Goal: Task Accomplishment & Management: Use online tool/utility

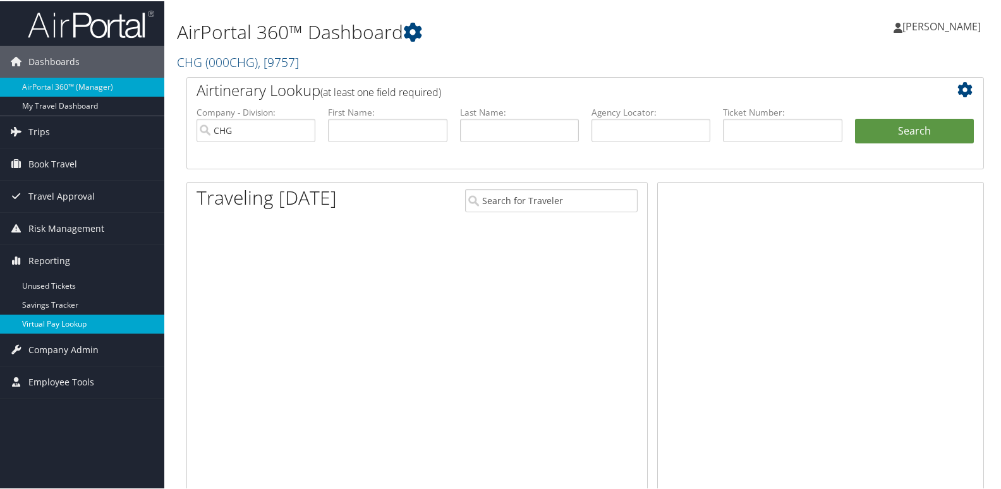
click at [44, 324] on link "Virtual Pay Lookup" at bounding box center [82, 323] width 164 height 19
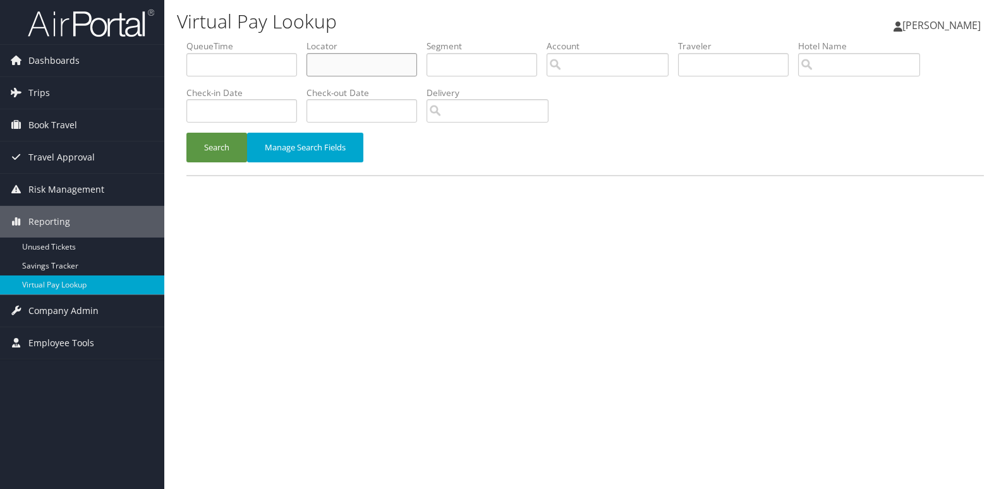
click at [360, 71] on input "text" at bounding box center [362, 64] width 111 height 23
paste input "DVFQZK"
type input "DVFQZK"
click at [183, 152] on div "Search Manage Search Fields" at bounding box center [585, 154] width 817 height 42
click at [201, 156] on button "Search" at bounding box center [217, 148] width 61 height 30
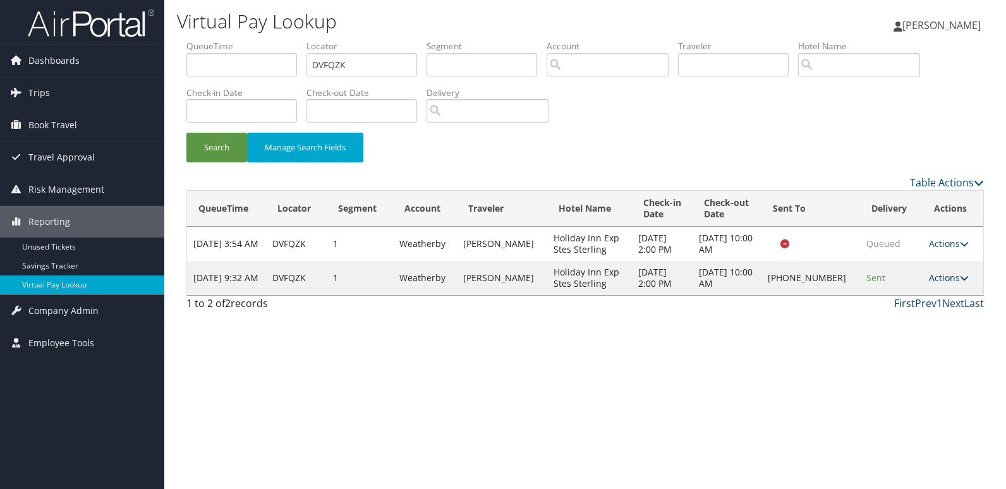
click at [943, 276] on link "Actions" at bounding box center [949, 278] width 40 height 12
click at [908, 321] on link "Logs" at bounding box center [907, 317] width 108 height 21
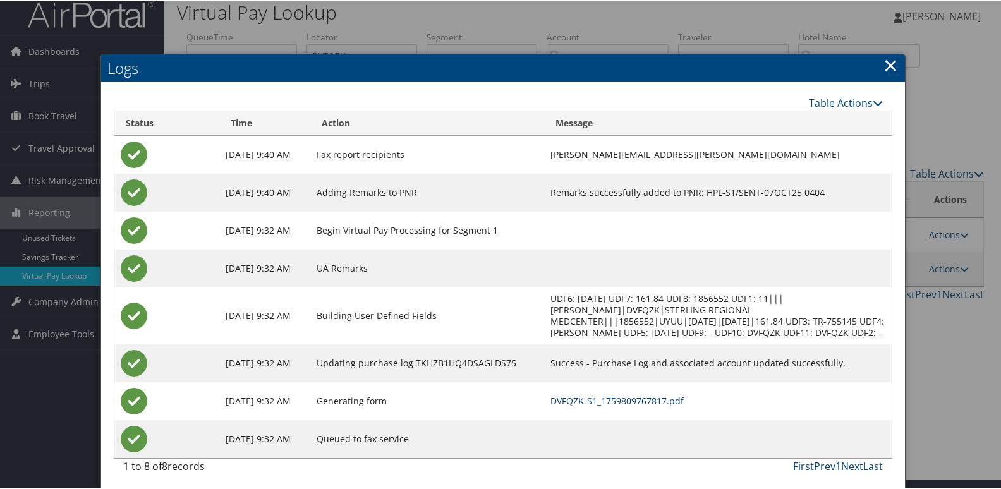
scroll to position [13, 0]
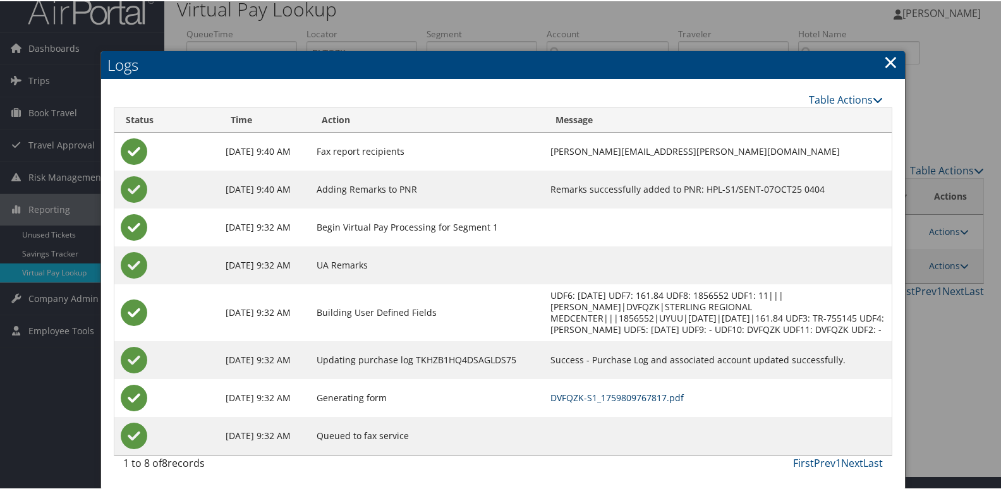
click at [663, 397] on link "DVFQZK-S1_1759809767817.pdf" at bounding box center [617, 397] width 133 height 12
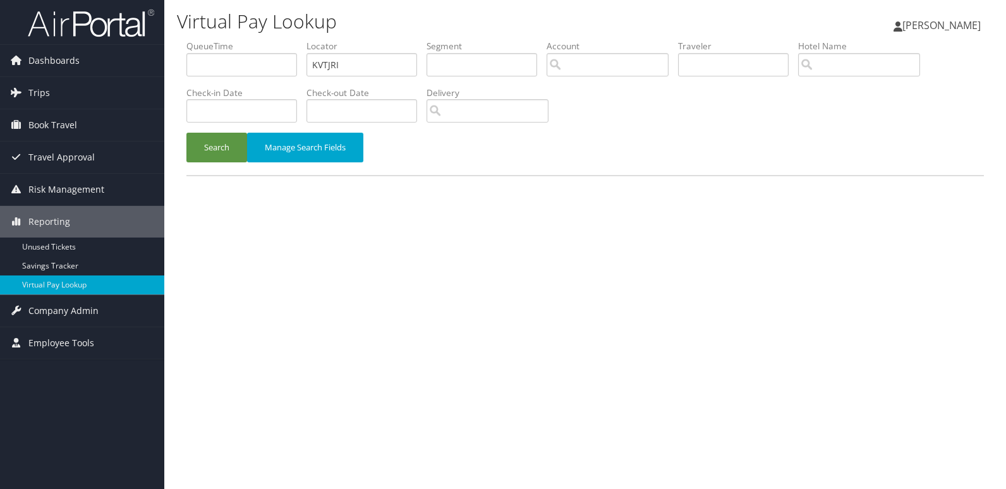
click at [362, 62] on input "KVTJRI" at bounding box center [362, 64] width 111 height 23
type input "NIVPRQ"
click at [217, 154] on button "Search" at bounding box center [217, 148] width 61 height 30
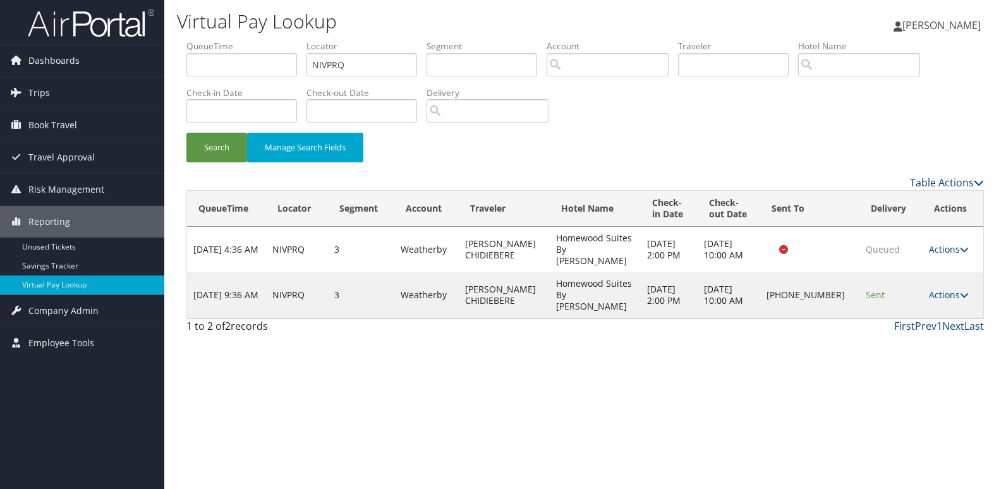
click at [945, 276] on td "Actions Resend Logs Delivery Information View Itinerary" at bounding box center [953, 295] width 61 height 46
click at [945, 289] on link "Actions" at bounding box center [949, 295] width 40 height 12
click at [905, 318] on link "Logs" at bounding box center [907, 323] width 108 height 21
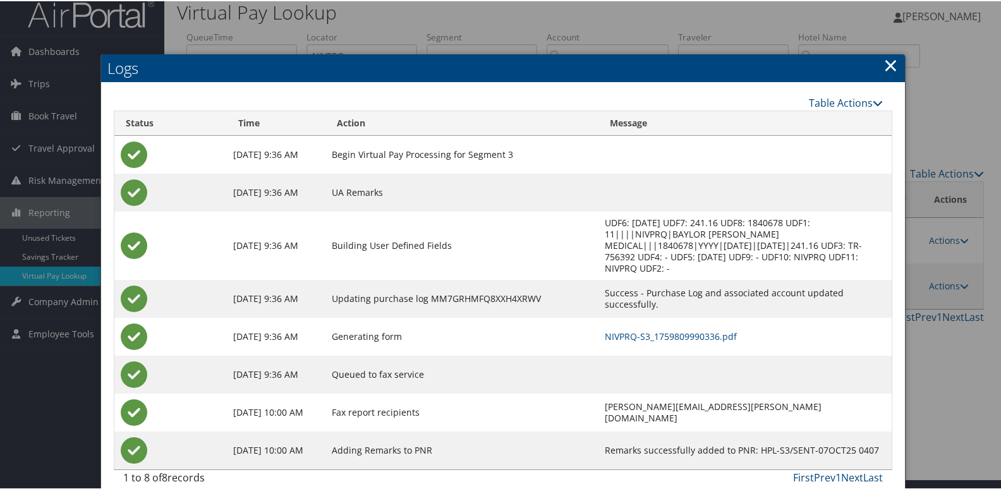
scroll to position [13, 0]
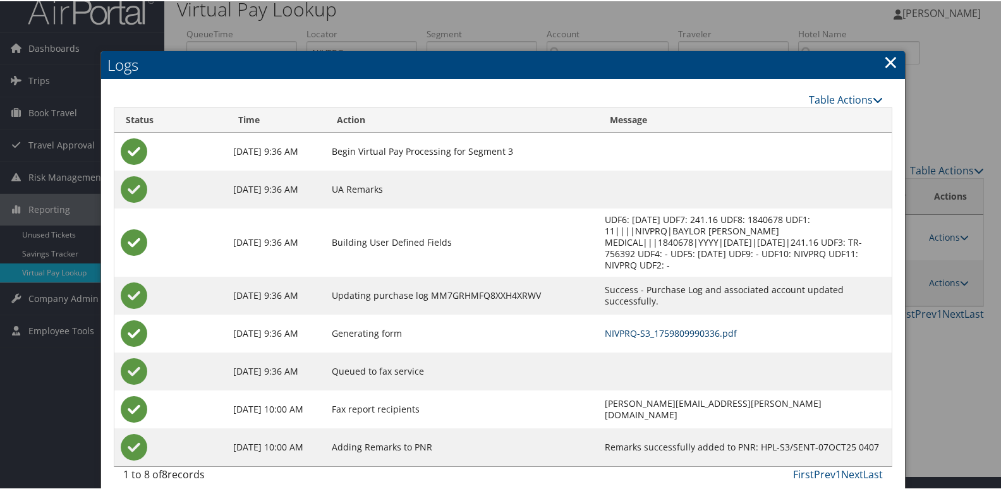
click at [636, 326] on link "NIVPRQ-S3_1759809990336.pdf" at bounding box center [671, 332] width 132 height 12
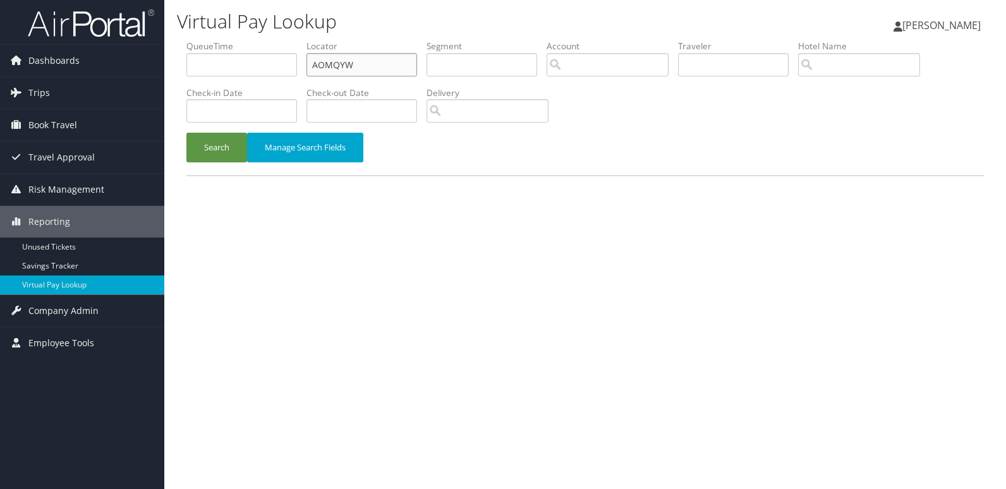
drag, startPoint x: 372, startPoint y: 63, endPoint x: 291, endPoint y: 86, distance: 84.8
click at [309, 76] on input "AOMQYW" at bounding box center [362, 64] width 111 height 23
paste input "IHCMSS"
type input "IHCMSS"
click at [229, 145] on button "Search" at bounding box center [217, 148] width 61 height 30
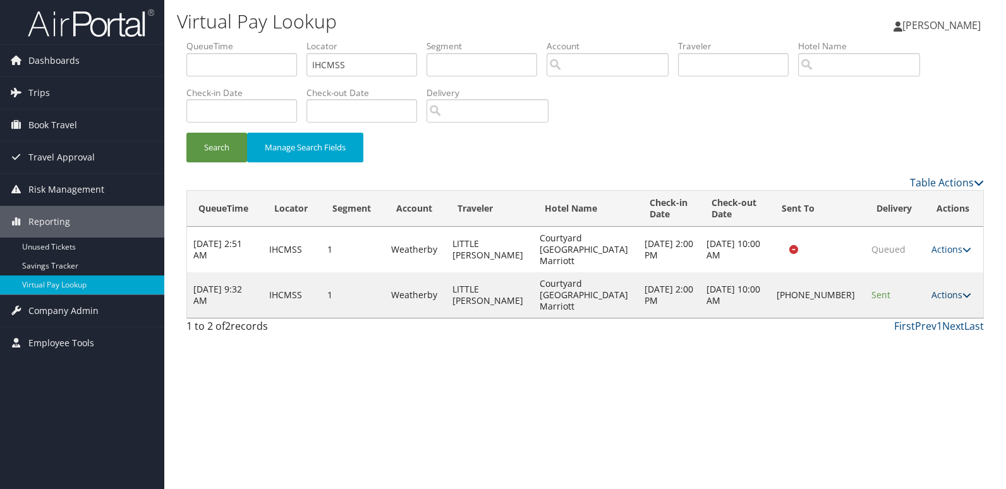
click at [943, 289] on link "Actions" at bounding box center [952, 295] width 40 height 12
click at [914, 312] on link "Logs" at bounding box center [907, 317] width 108 height 21
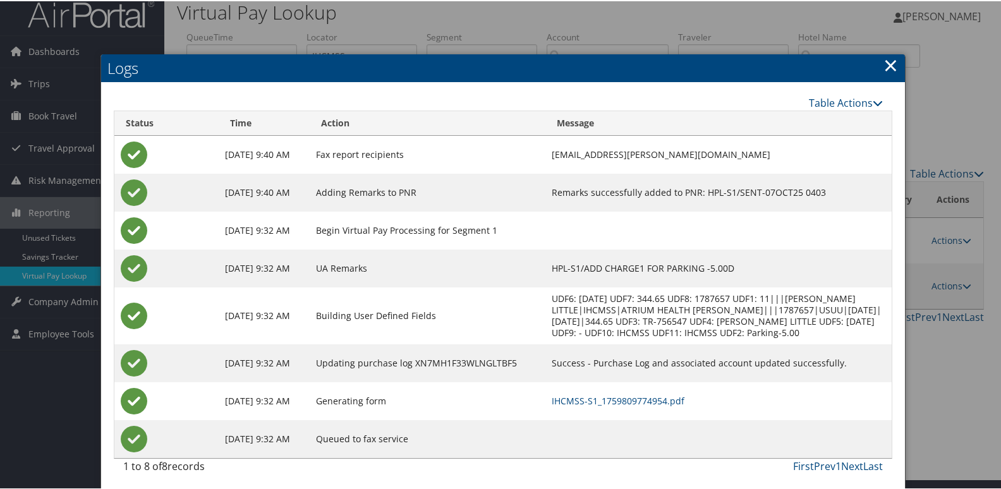
scroll to position [13, 0]
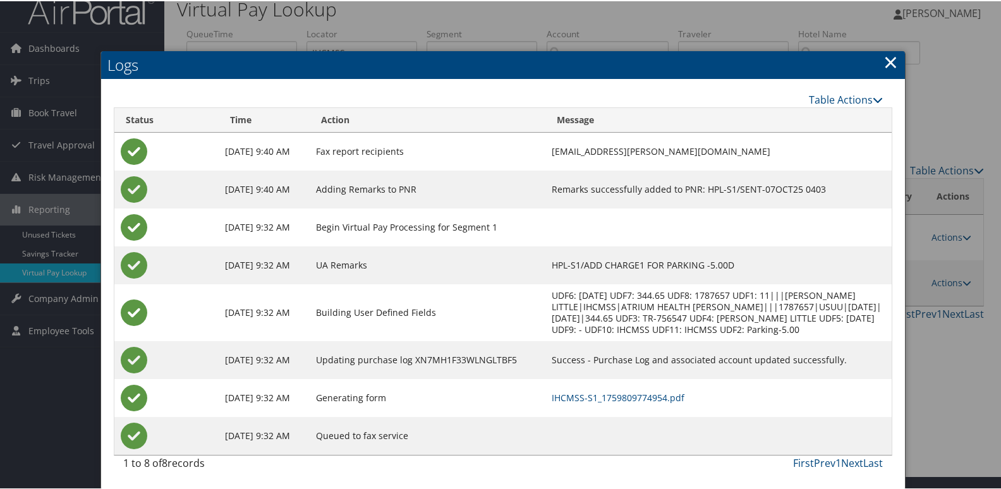
click at [644, 405] on td "IHCMSS-S1_1759809774954.pdf" at bounding box center [719, 397] width 346 height 38
click at [644, 400] on link "IHCMSS-S1_1759809774954.pdf" at bounding box center [618, 397] width 133 height 12
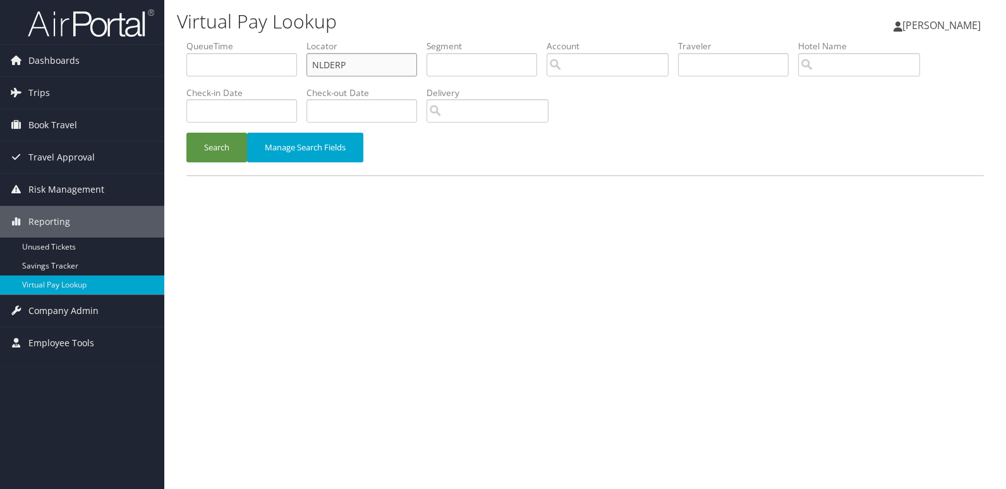
drag, startPoint x: 363, startPoint y: 66, endPoint x: 262, endPoint y: 75, distance: 101.6
click at [263, 40] on ul "QueueTime Locator NLDERP Segment Account Traveler Hotel Name Check-in Date Chec…" at bounding box center [586, 40] width 798 height 0
paste input "GIBJLA"
type input "GIBJLA"
click at [234, 143] on button "Search" at bounding box center [217, 148] width 61 height 30
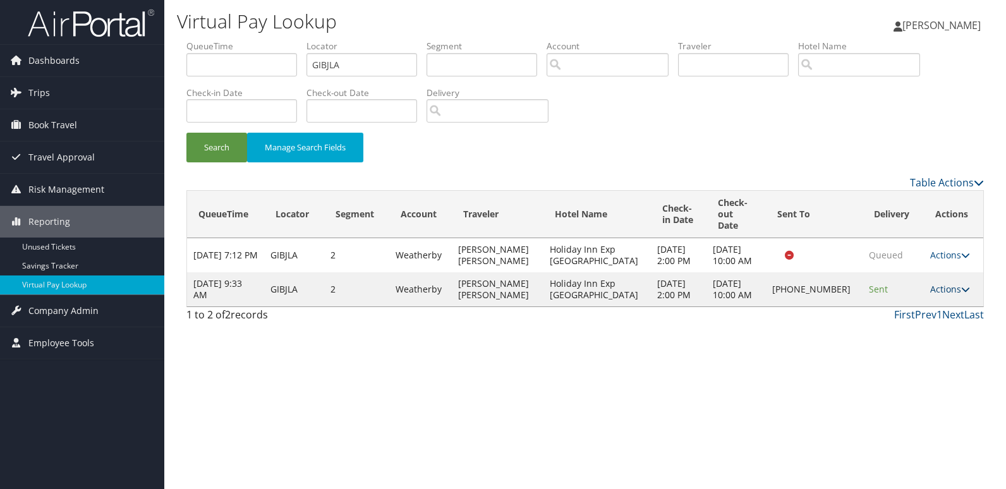
click at [948, 284] on link "Actions" at bounding box center [951, 289] width 40 height 12
click at [887, 327] on link "Logs" at bounding box center [907, 323] width 108 height 21
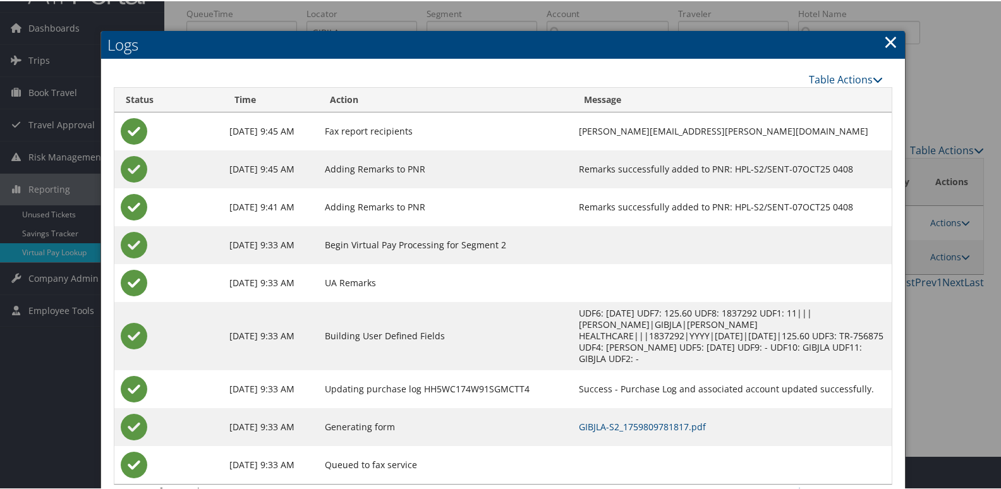
scroll to position [51, 0]
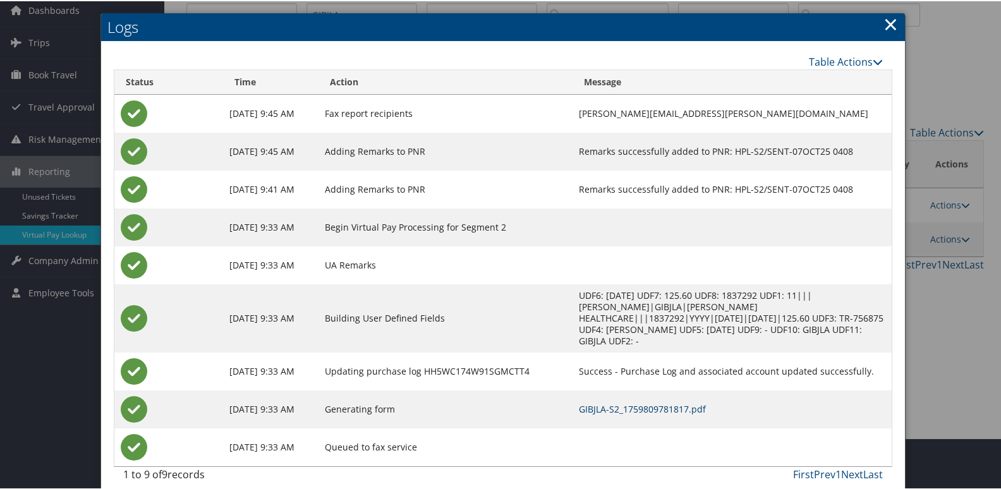
click at [611, 402] on link "GIBJLA-S2_1759809781817.pdf" at bounding box center [642, 408] width 127 height 12
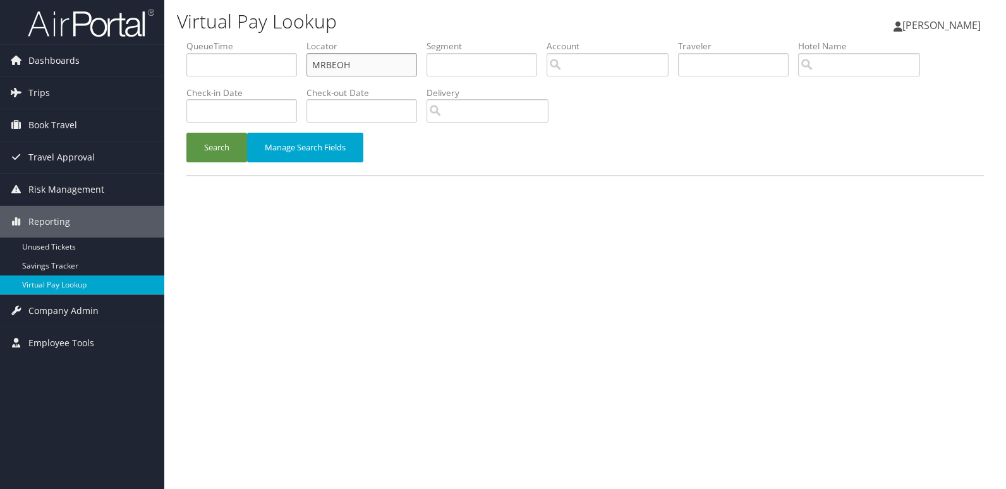
click at [259, 40] on ul "QueueTime Locator MRBEOH Segment Account Traveler Hotel Name Check-in Date Chec…" at bounding box center [586, 40] width 798 height 0
paste input "AEOPOF"
type input "AEOPOF"
click at [211, 145] on button "Search" at bounding box center [217, 148] width 61 height 30
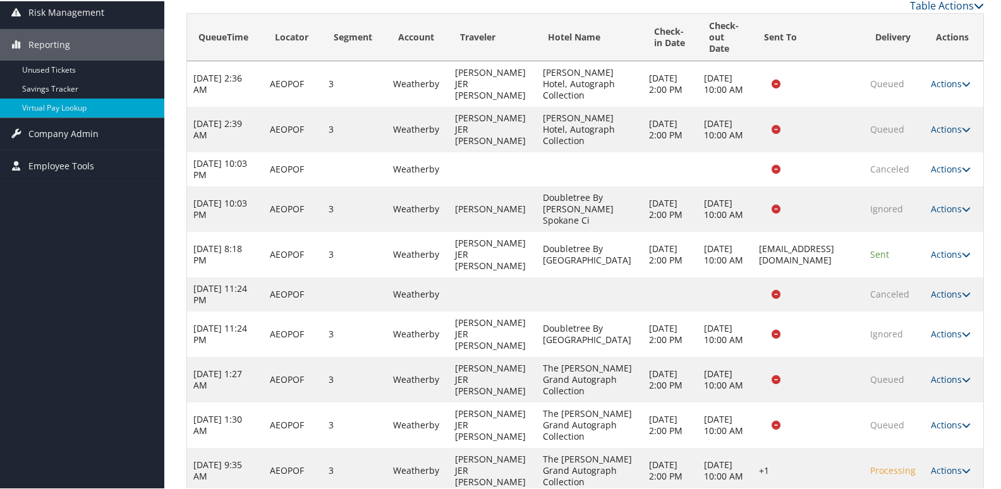
scroll to position [283, 0]
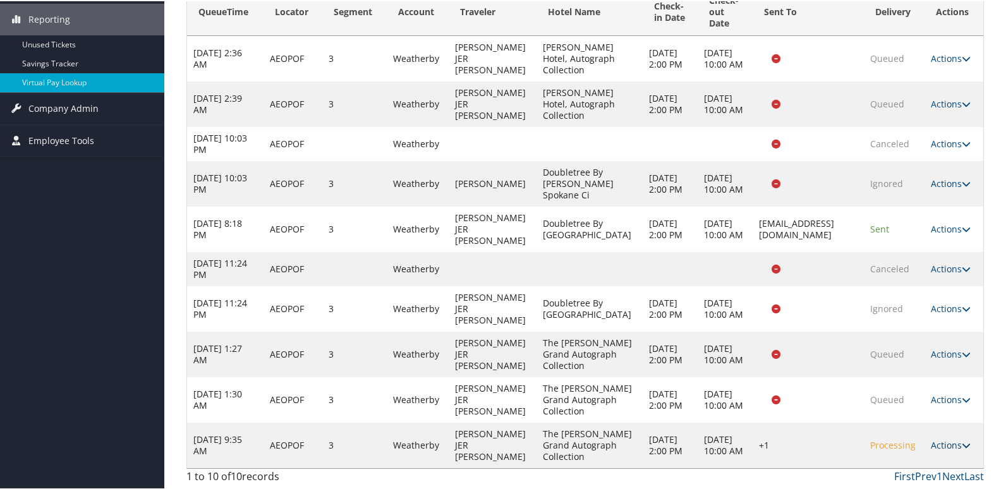
click at [940, 443] on link "Actions" at bounding box center [951, 444] width 40 height 12
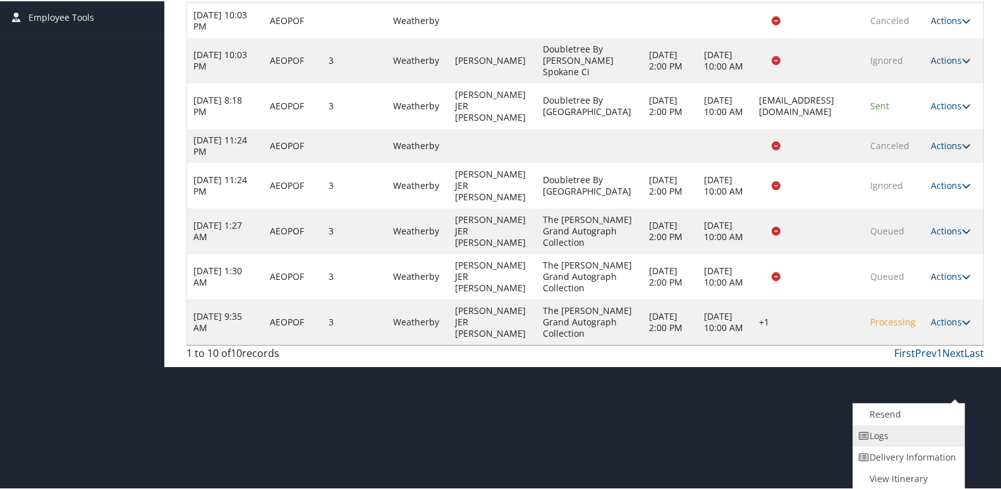
click at [935, 441] on link "Logs" at bounding box center [907, 434] width 108 height 21
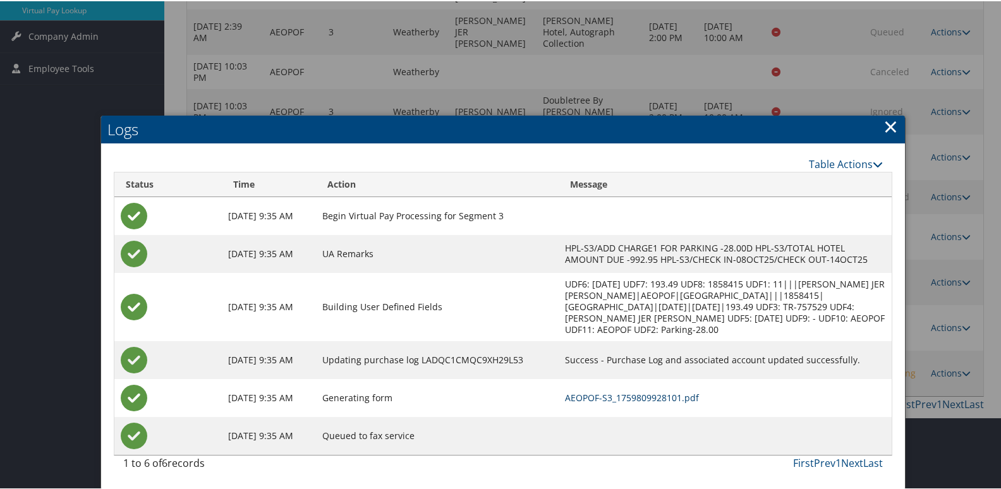
click at [664, 391] on link "AEOPOF-S3_1759809928101.pdf" at bounding box center [632, 397] width 134 height 12
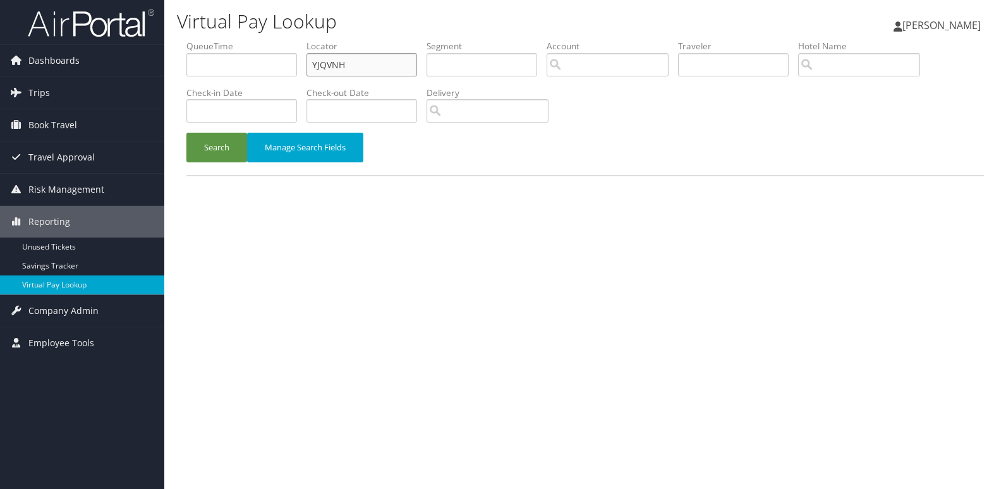
drag, startPoint x: 350, startPoint y: 81, endPoint x: 272, endPoint y: 104, distance: 80.6
click at [281, 40] on ul "QueueTime Locator YJQVNH Segment Account Traveler Hotel Name Check-in Date Chec…" at bounding box center [586, 40] width 798 height 0
paste input "SUFUHS"
type input "SUFUHS"
click at [227, 149] on button "Search" at bounding box center [217, 148] width 61 height 30
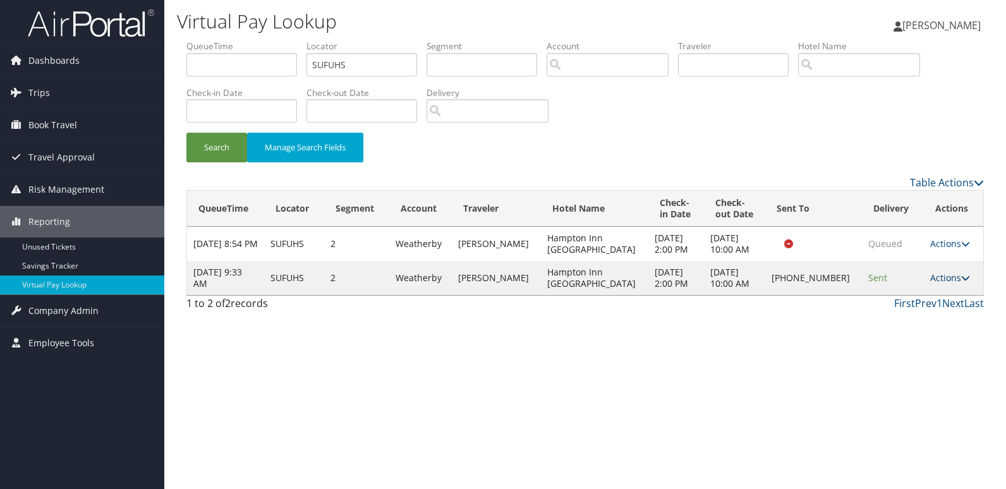
click at [962, 279] on icon at bounding box center [966, 278] width 9 height 9
click at [933, 314] on link "Logs" at bounding box center [907, 317] width 108 height 21
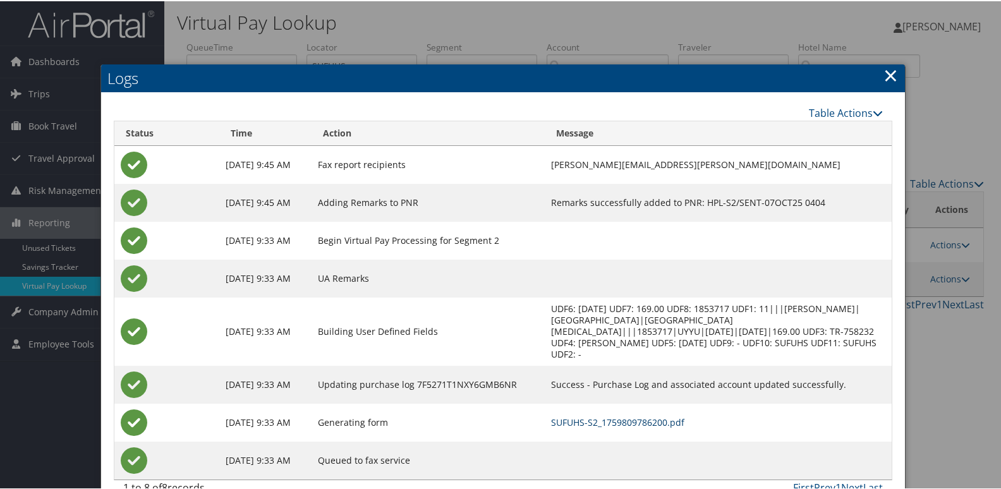
click at [637, 415] on link "SUFUHS-S2_1759809786200.pdf" at bounding box center [617, 421] width 133 height 12
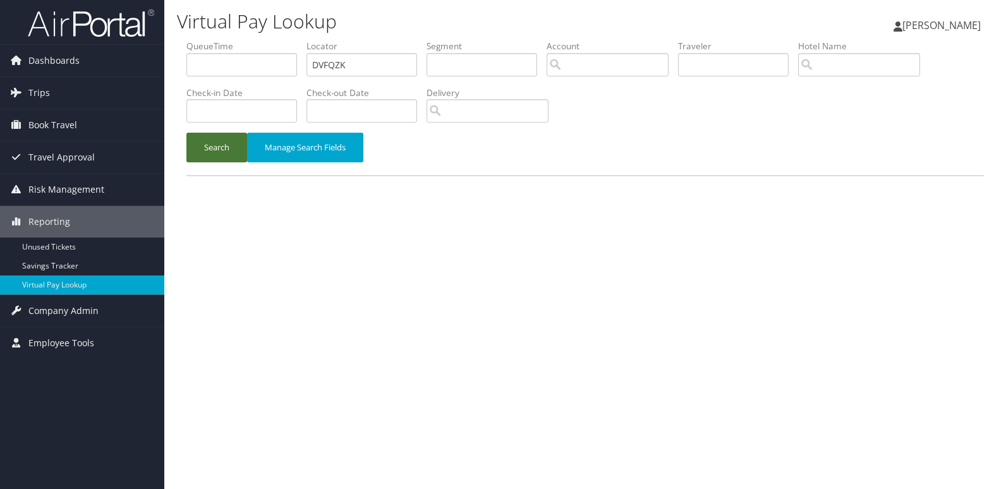
click at [218, 158] on button "Search" at bounding box center [217, 148] width 61 height 30
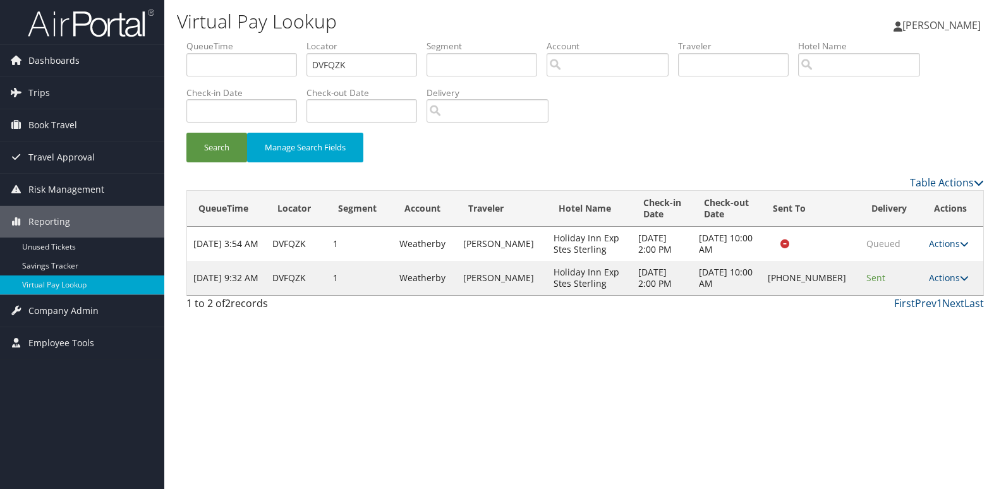
click at [656, 340] on div "Virtual Pay Lookup [PERSON_NAME] [PERSON_NAME] My Settings Travel Agency Contac…" at bounding box center [585, 244] width 842 height 489
click at [941, 279] on link "Actions" at bounding box center [949, 278] width 40 height 12
click at [910, 290] on link "Resend" at bounding box center [907, 296] width 108 height 21
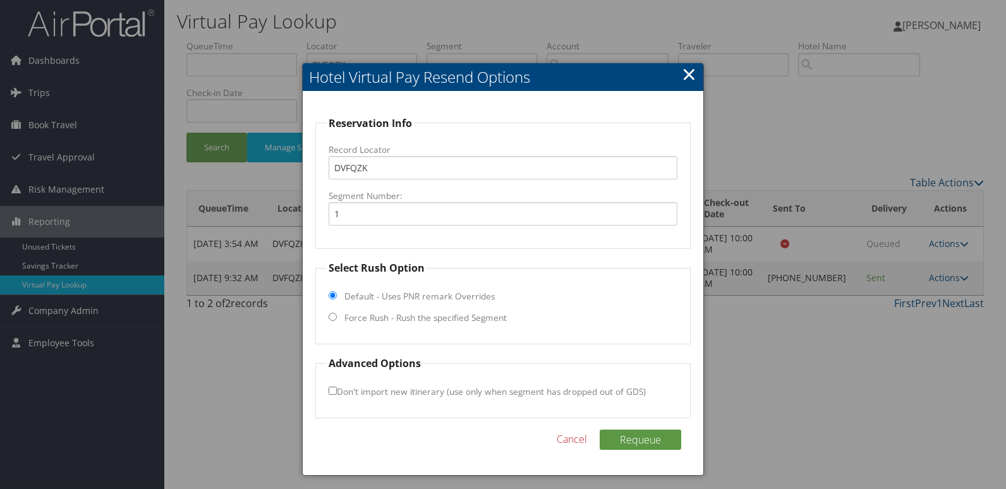
click at [444, 322] on label "Force Rush - Rush the specified Segment" at bounding box center [426, 318] width 162 height 13
click at [337, 321] on input "Force Rush - Rush the specified Segment" at bounding box center [333, 317] width 8 height 8
radio input "true"
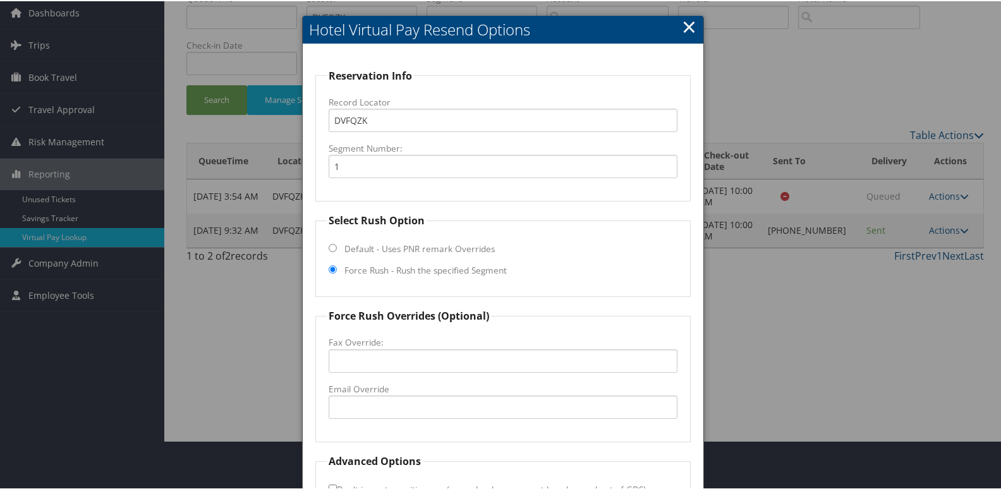
scroll to position [126, 0]
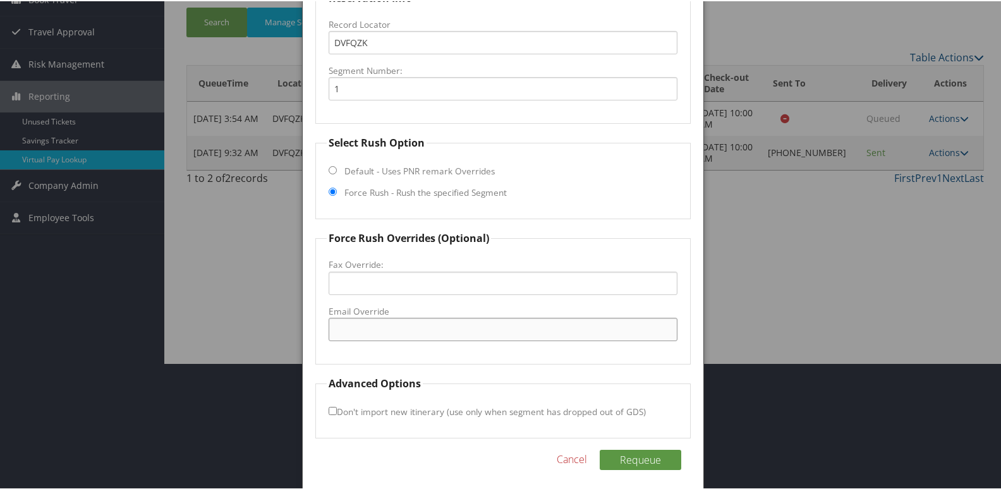
click at [425, 330] on input "Email Override" at bounding box center [504, 328] width 350 height 23
click at [392, 333] on input "Email Override" at bounding box center [504, 328] width 350 height 23
type input "[EMAIL_ADDRESS][DOMAIN_NAME]"
click at [666, 463] on button "Requeue" at bounding box center [641, 459] width 82 height 20
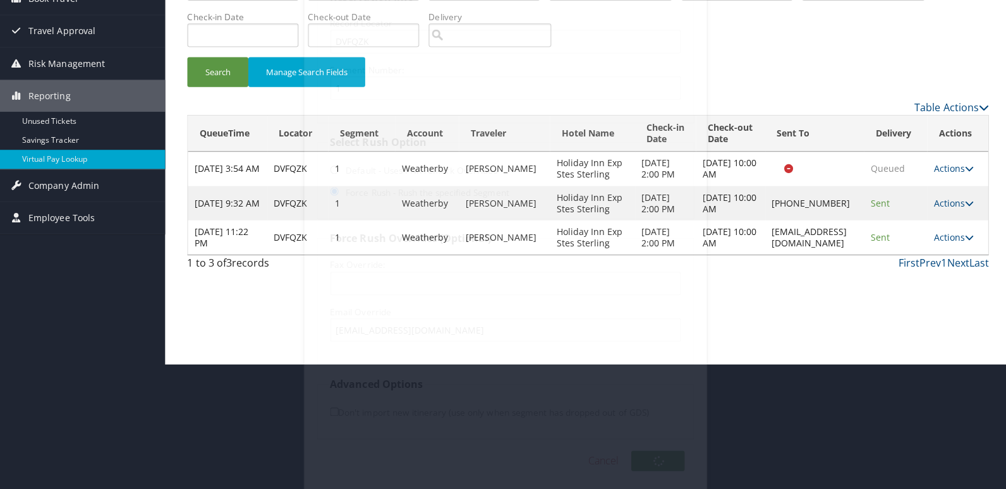
scroll to position [0, 0]
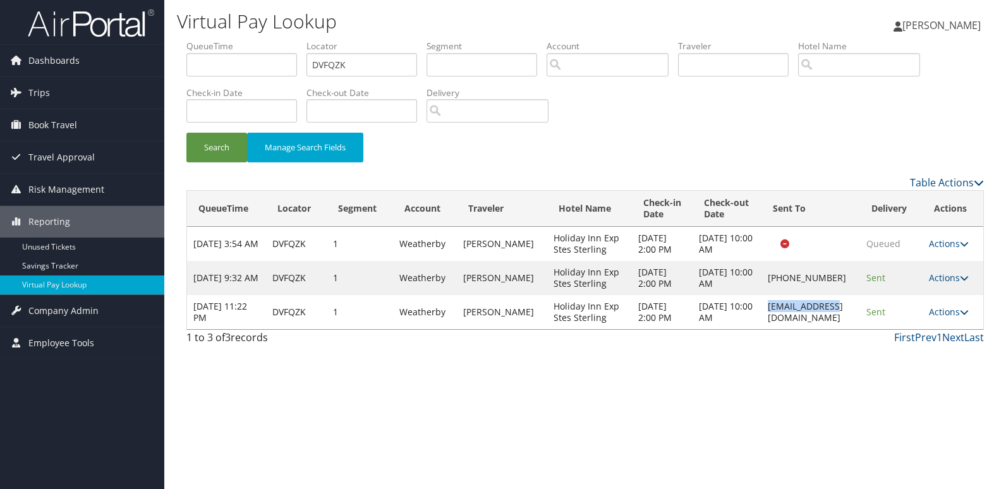
drag, startPoint x: 767, startPoint y: 317, endPoint x: 833, endPoint y: 316, distance: 66.4
click at [833, 316] on td "[EMAIL_ADDRESS][DOMAIN_NAME]" at bounding box center [811, 312] width 99 height 34
copy td "[EMAIL_ADDRESS][DOMAIN_NAME]"
click at [778, 333] on div "First Prev 1 Next Last" at bounding box center [688, 337] width 594 height 15
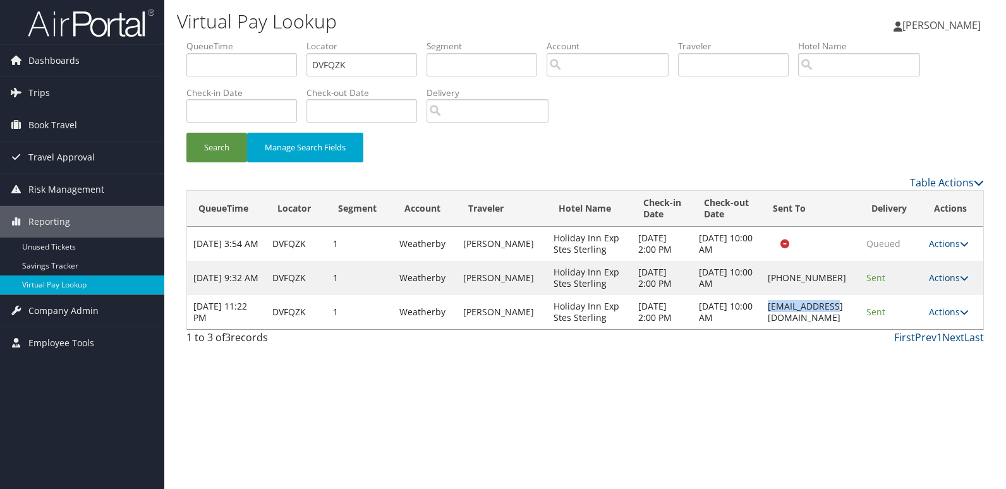
drag, startPoint x: 773, startPoint y: 313, endPoint x: 836, endPoint y: 326, distance: 64.5
click at [836, 326] on td "[EMAIL_ADDRESS][DOMAIN_NAME]" at bounding box center [811, 312] width 99 height 34
copy td "[EMAIL_ADDRESS][DOMAIN_NAME]"
click at [847, 387] on div "Virtual Pay Lookup [PERSON_NAME] [PERSON_NAME] My Settings Travel Agency Contac…" at bounding box center [585, 244] width 842 height 489
click at [936, 312] on link "Actions" at bounding box center [949, 312] width 40 height 12
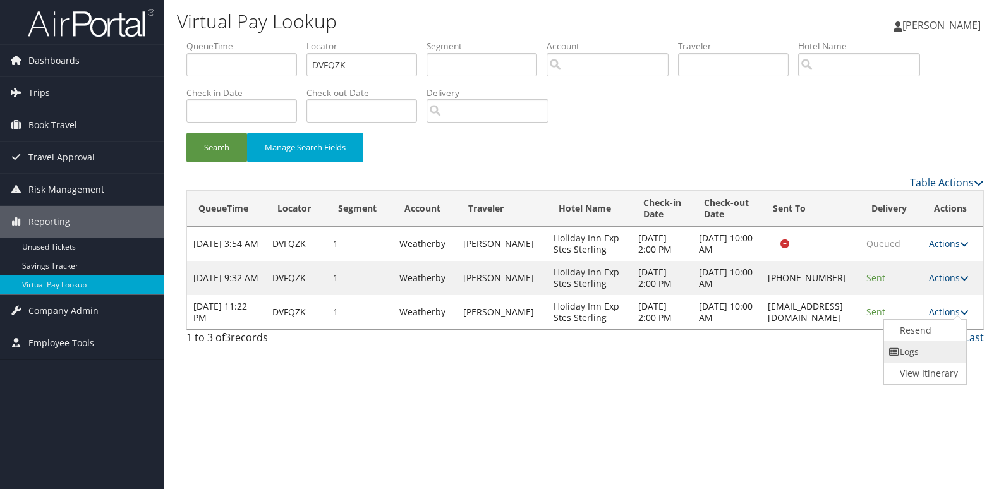
click at [909, 353] on link "Logs" at bounding box center [924, 351] width 80 height 21
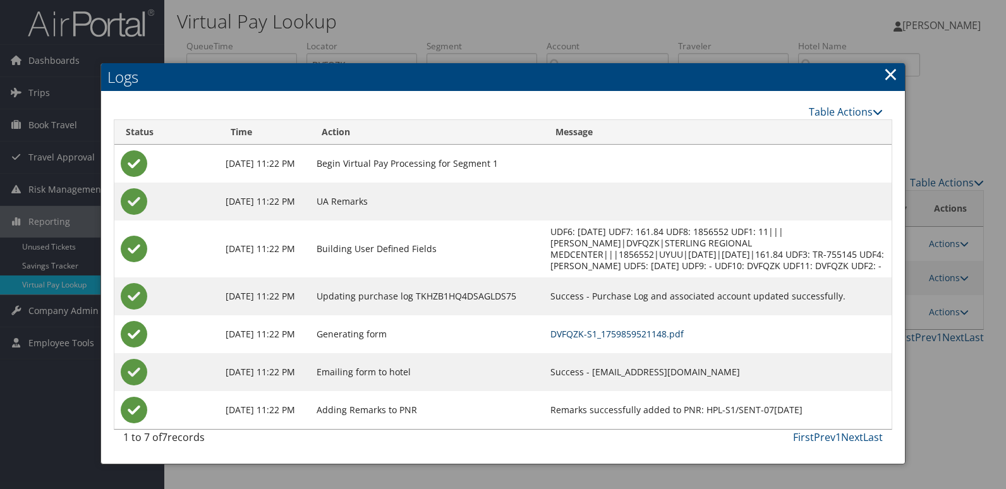
click at [639, 331] on link "DVFQZK-S1_1759859521148.pdf" at bounding box center [617, 334] width 133 height 12
